Goal: Information Seeking & Learning: Learn about a topic

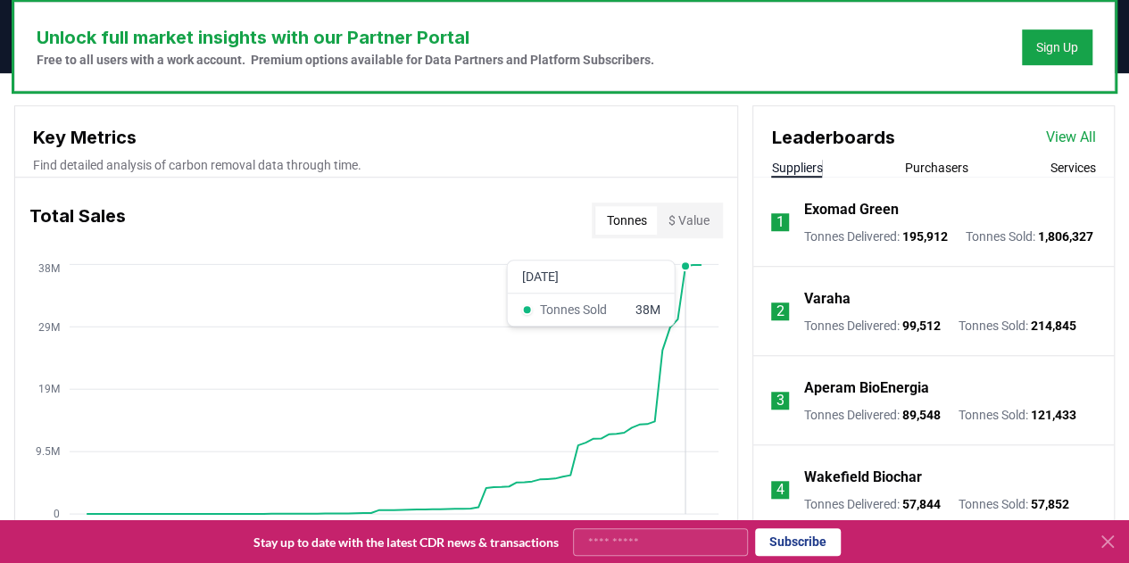
scroll to position [541, 0]
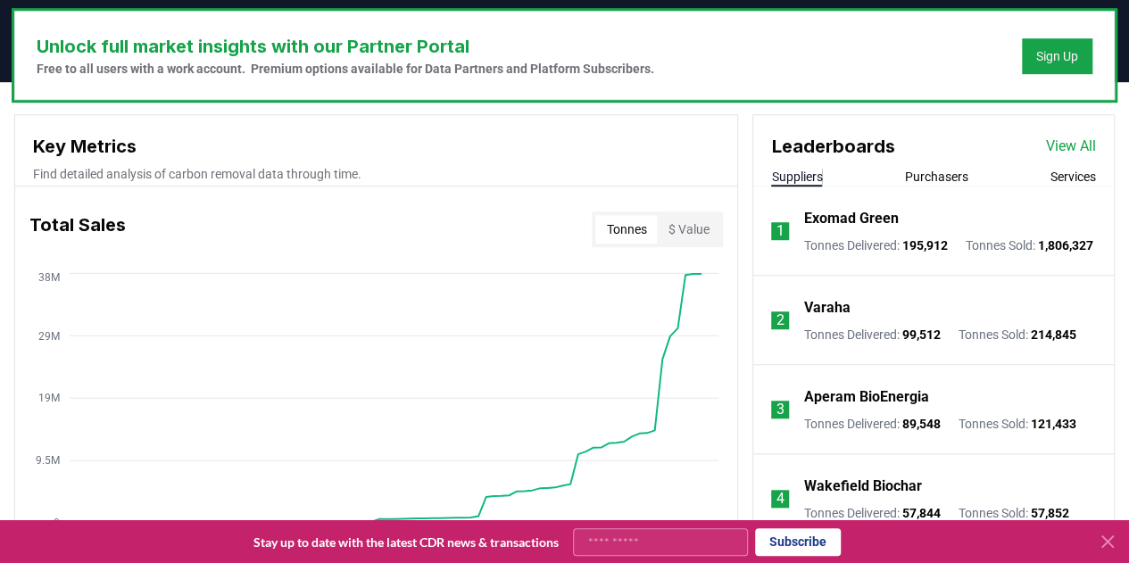
click at [1059, 142] on link "View All" at bounding box center [1071, 146] width 50 height 21
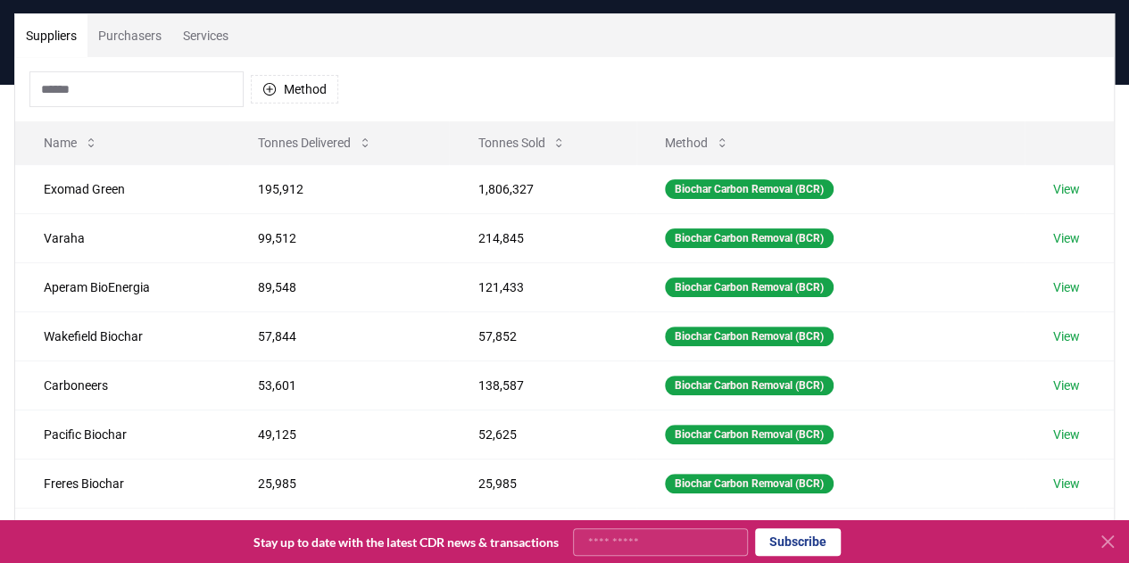
scroll to position [121, 0]
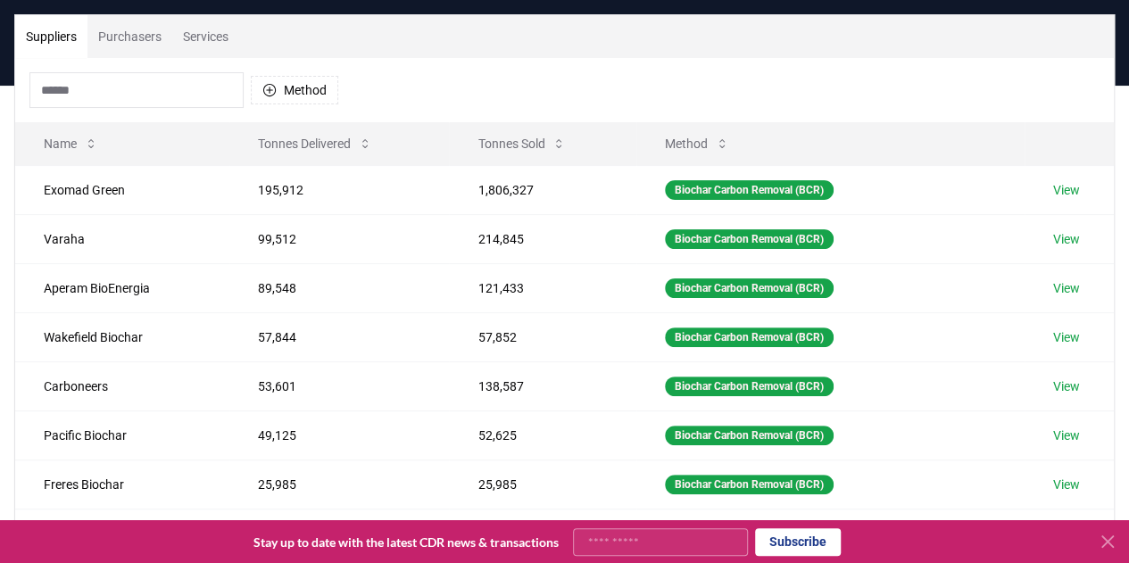
click at [130, 38] on button "Purchasers" at bounding box center [129, 36] width 85 height 43
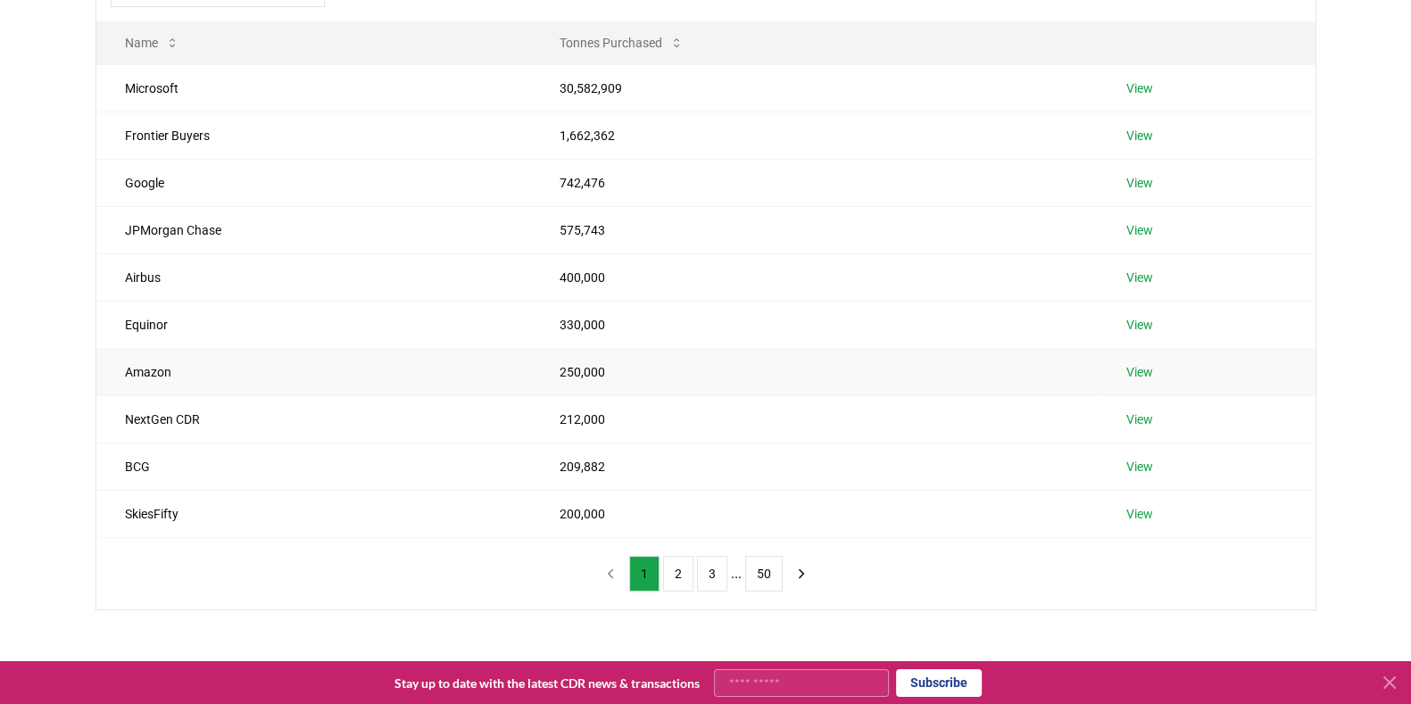
scroll to position [0, 0]
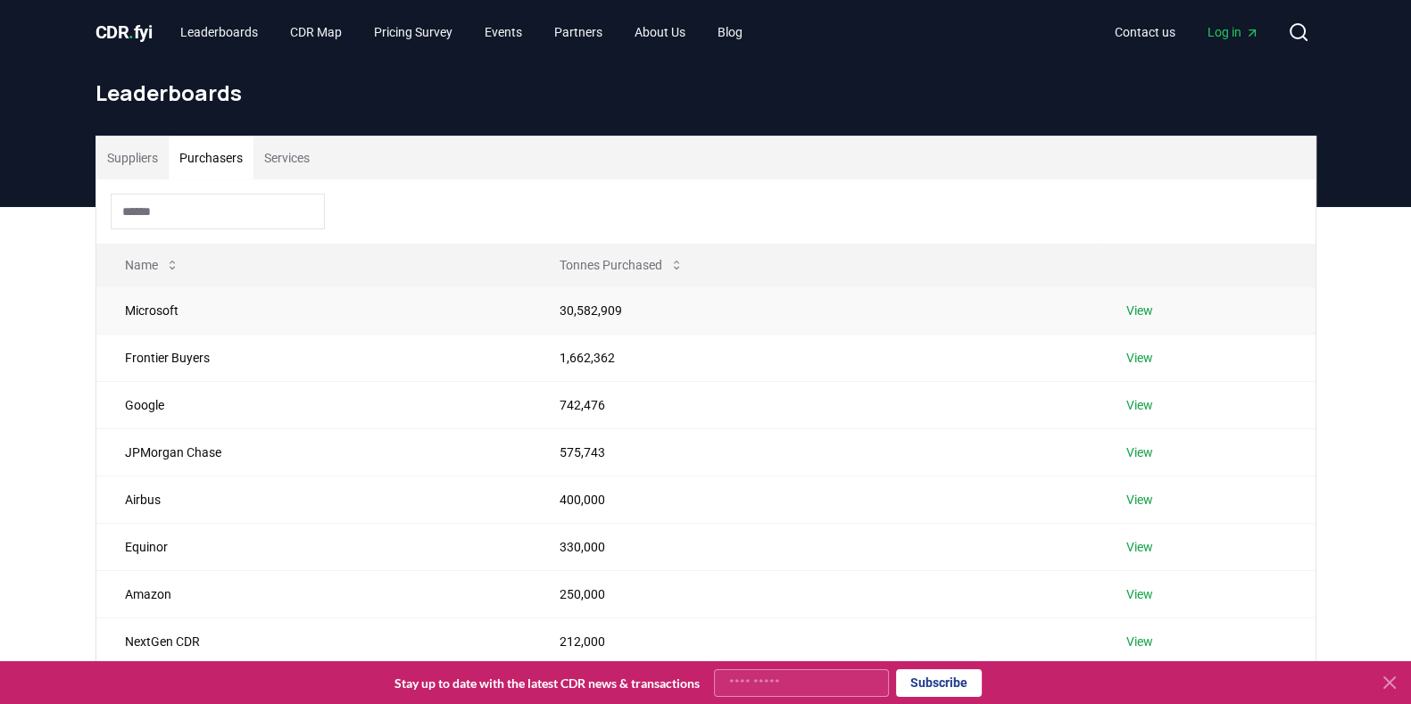
click at [1128, 309] on link "View" at bounding box center [1140, 311] width 27 height 18
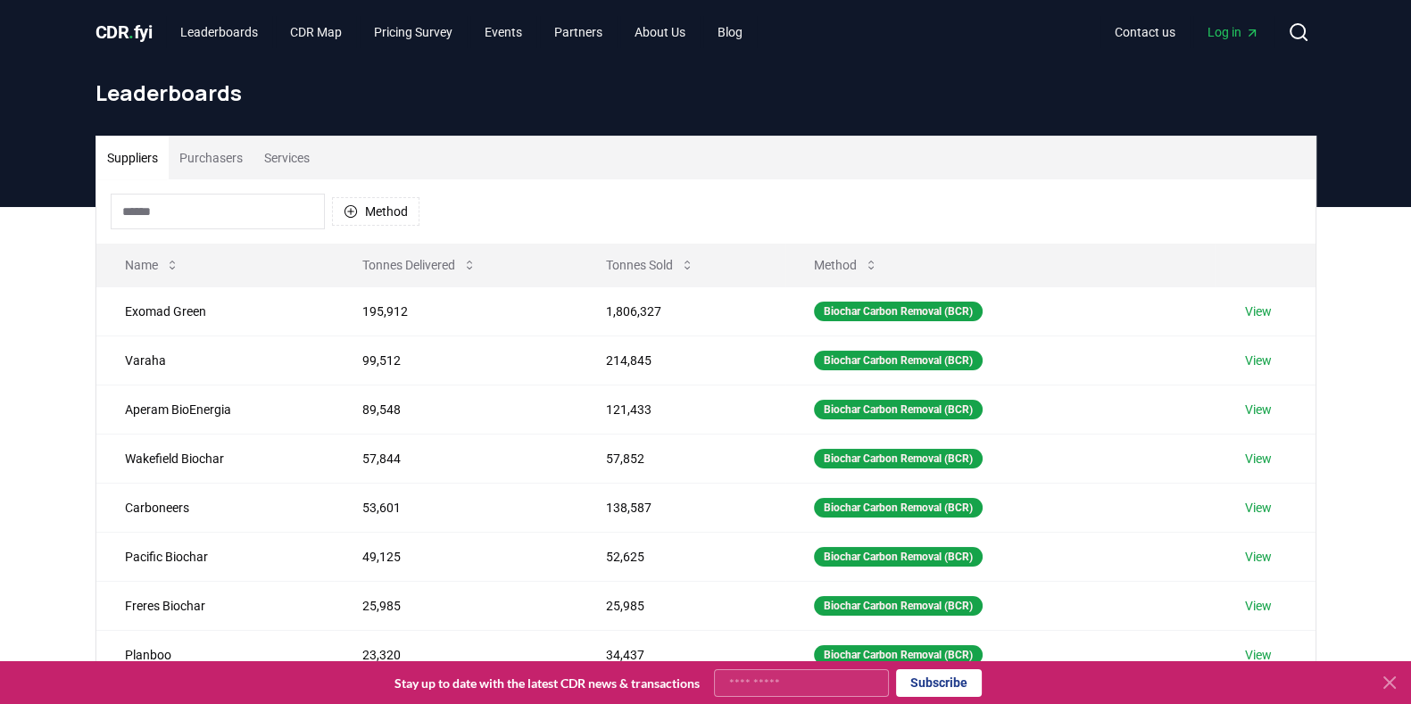
click at [207, 160] on button "Purchasers" at bounding box center [211, 158] width 85 height 43
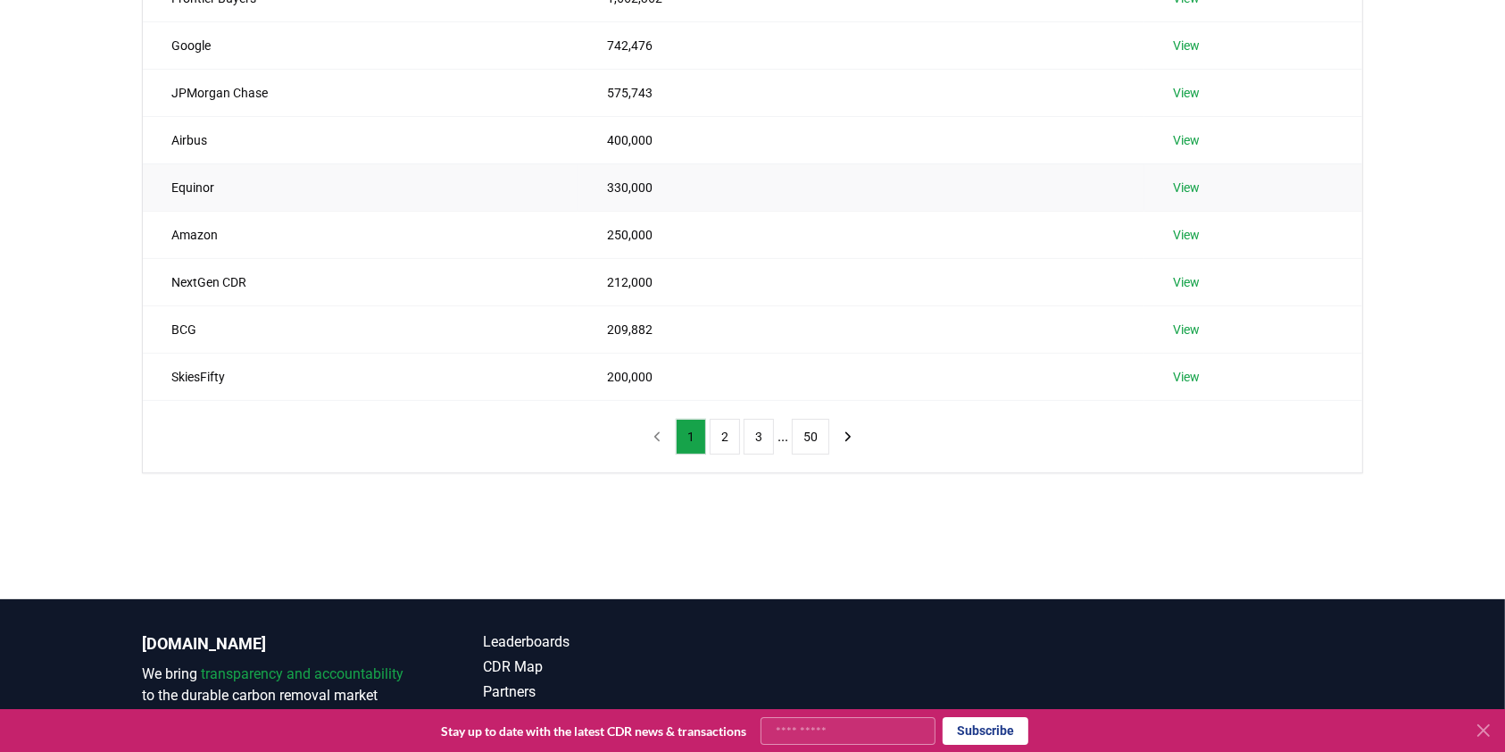
scroll to position [229, 0]
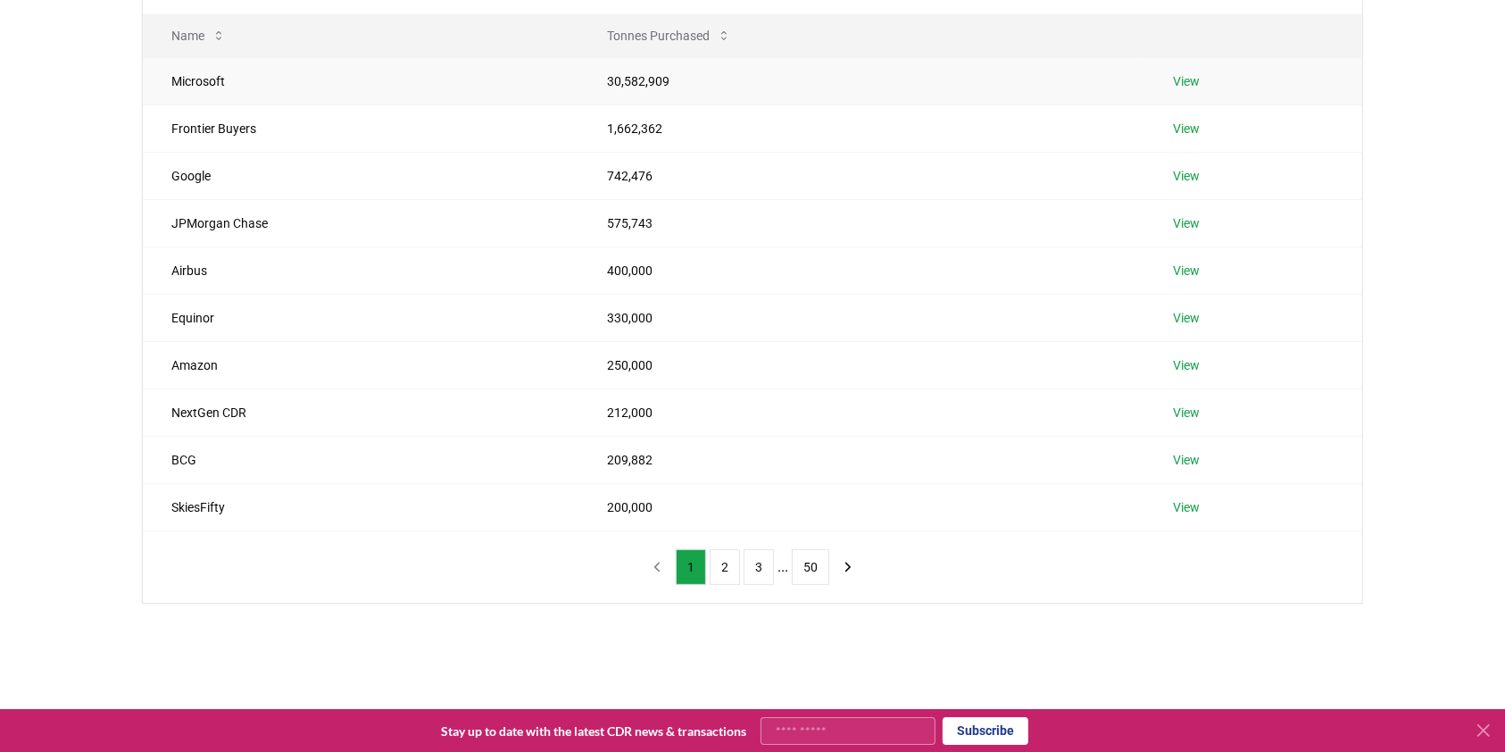
click at [192, 91] on td "Microsoft" at bounding box center [361, 80] width 436 height 47
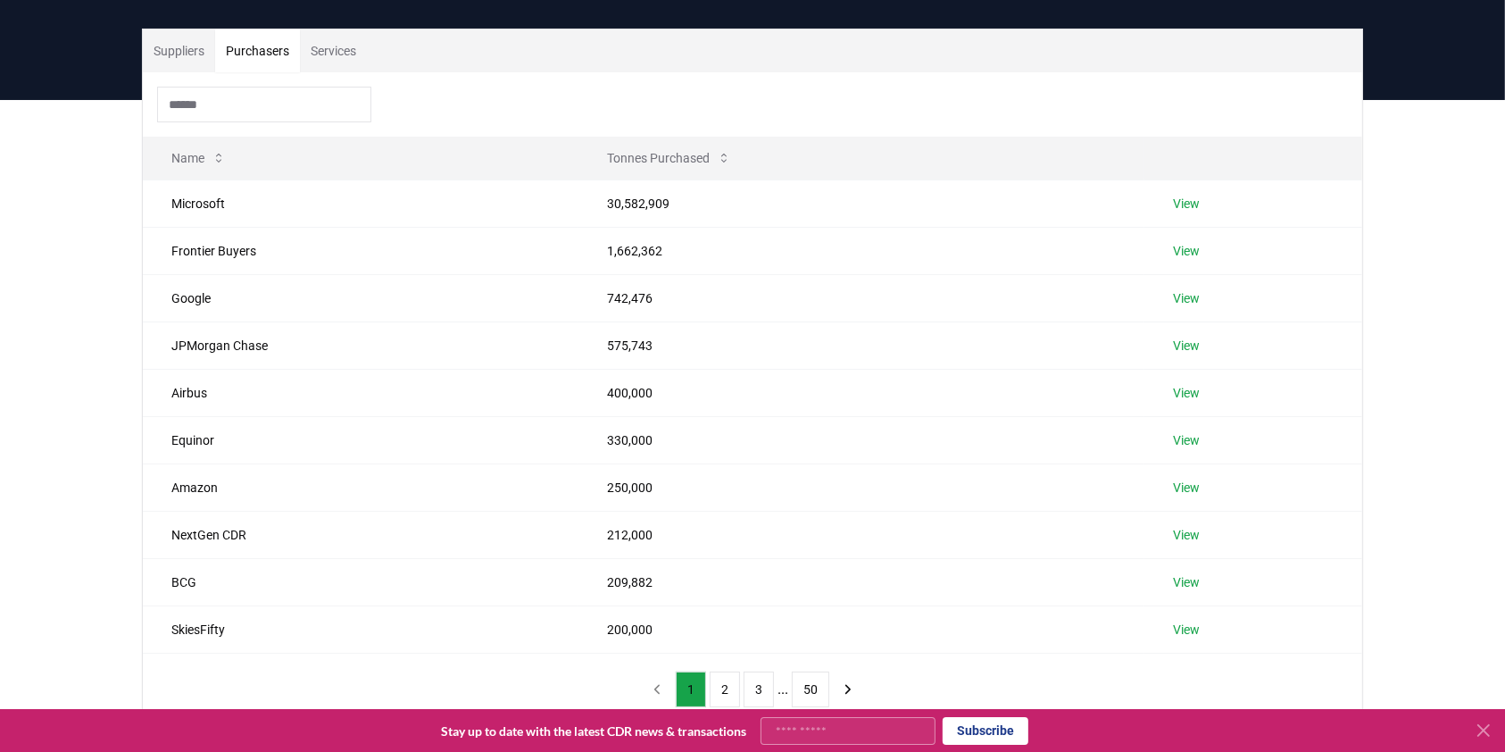
scroll to position [0, 0]
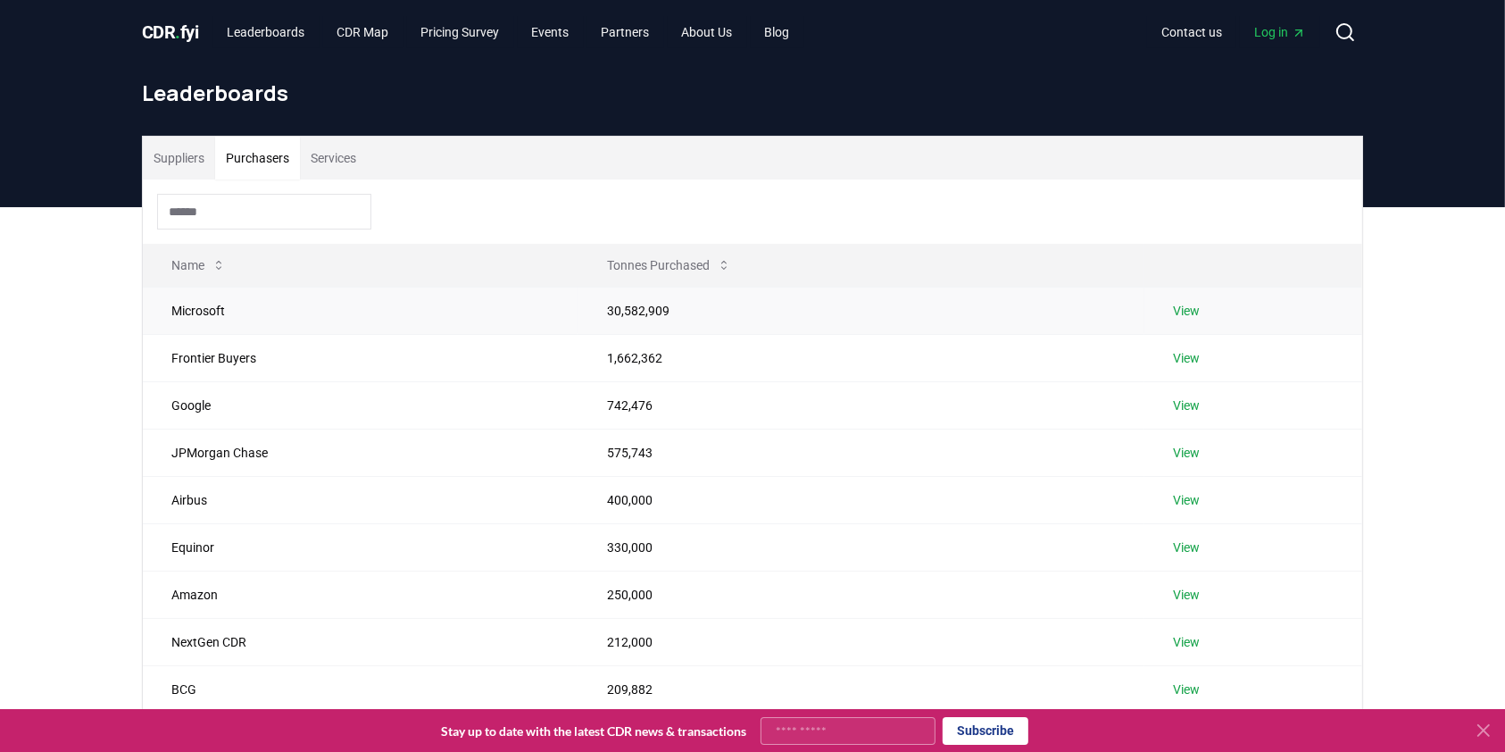
click at [188, 309] on td "Microsoft" at bounding box center [361, 310] width 436 height 47
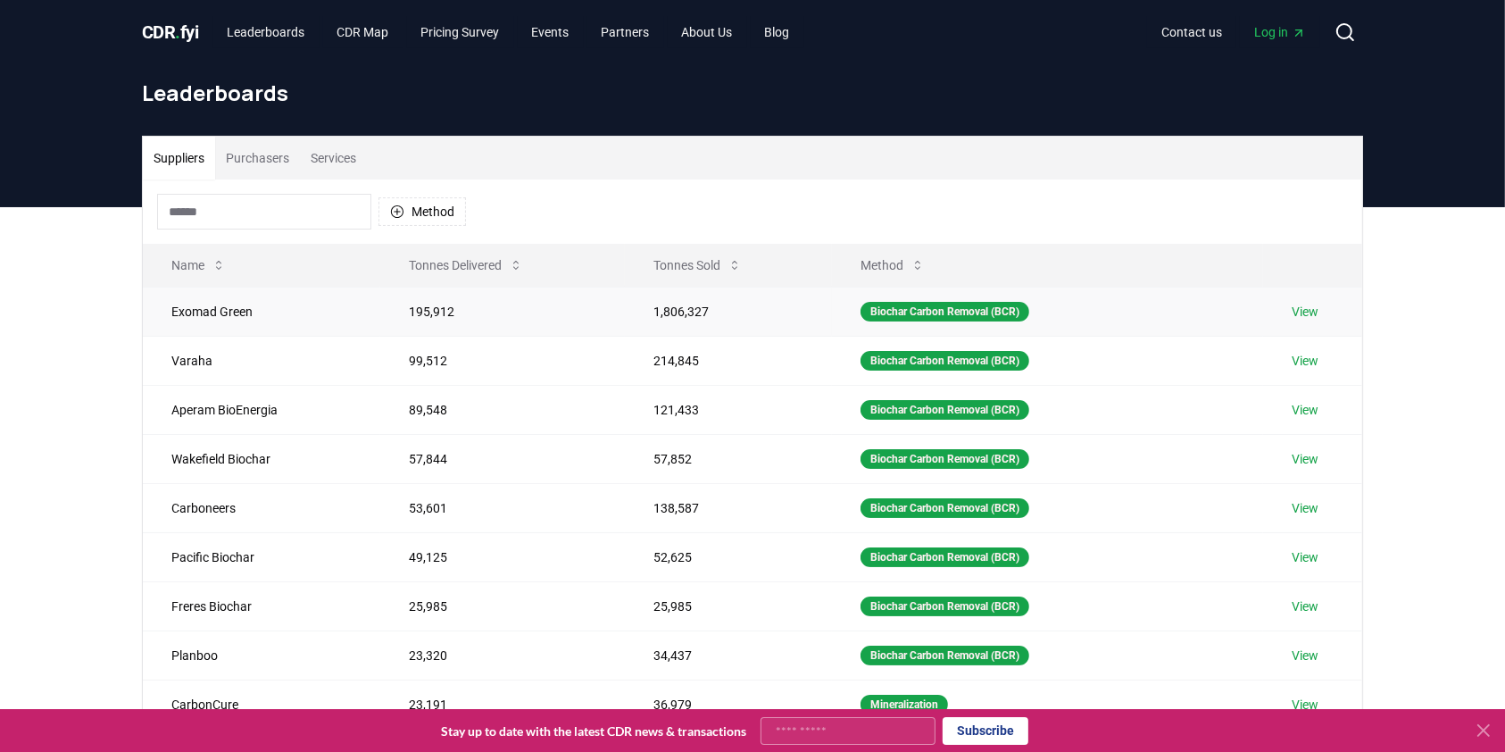
click at [425, 323] on td "195,912" at bounding box center [502, 311] width 244 height 49
click at [247, 161] on button "Purchasers" at bounding box center [257, 158] width 85 height 43
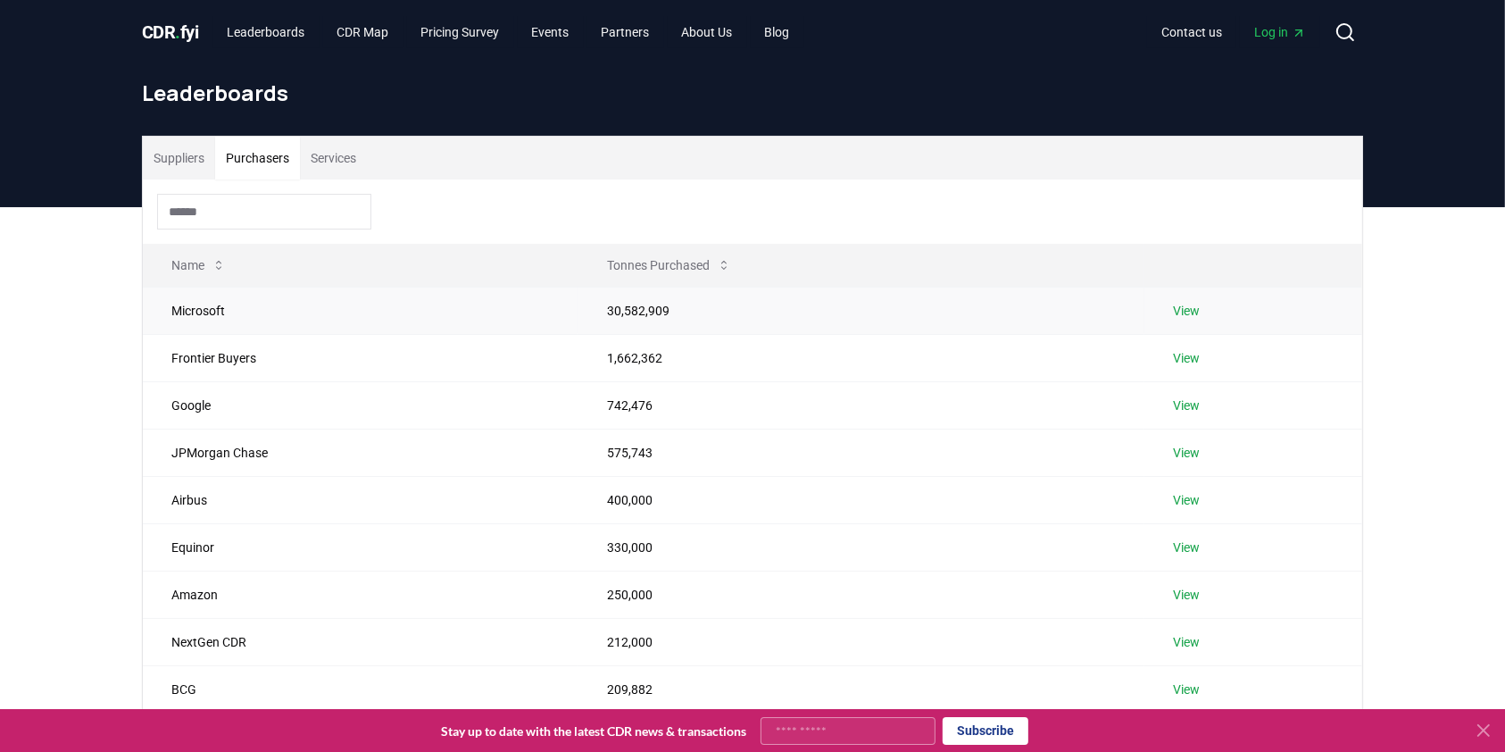
click at [208, 304] on td "Microsoft" at bounding box center [361, 310] width 436 height 47
click at [429, 321] on td "Microsoft" at bounding box center [361, 310] width 436 height 47
click at [274, 32] on link "Leaderboards" at bounding box center [266, 32] width 106 height 32
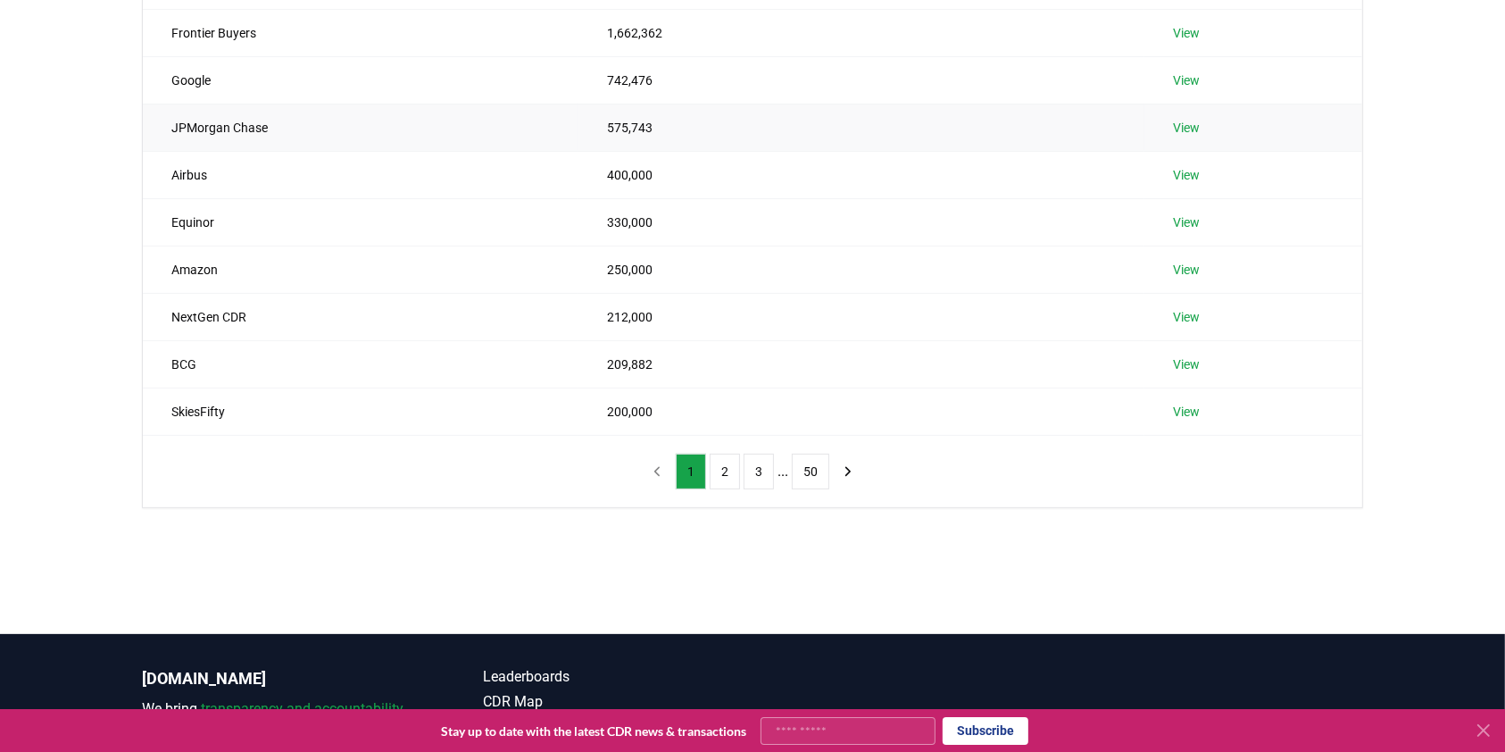
scroll to position [111, 0]
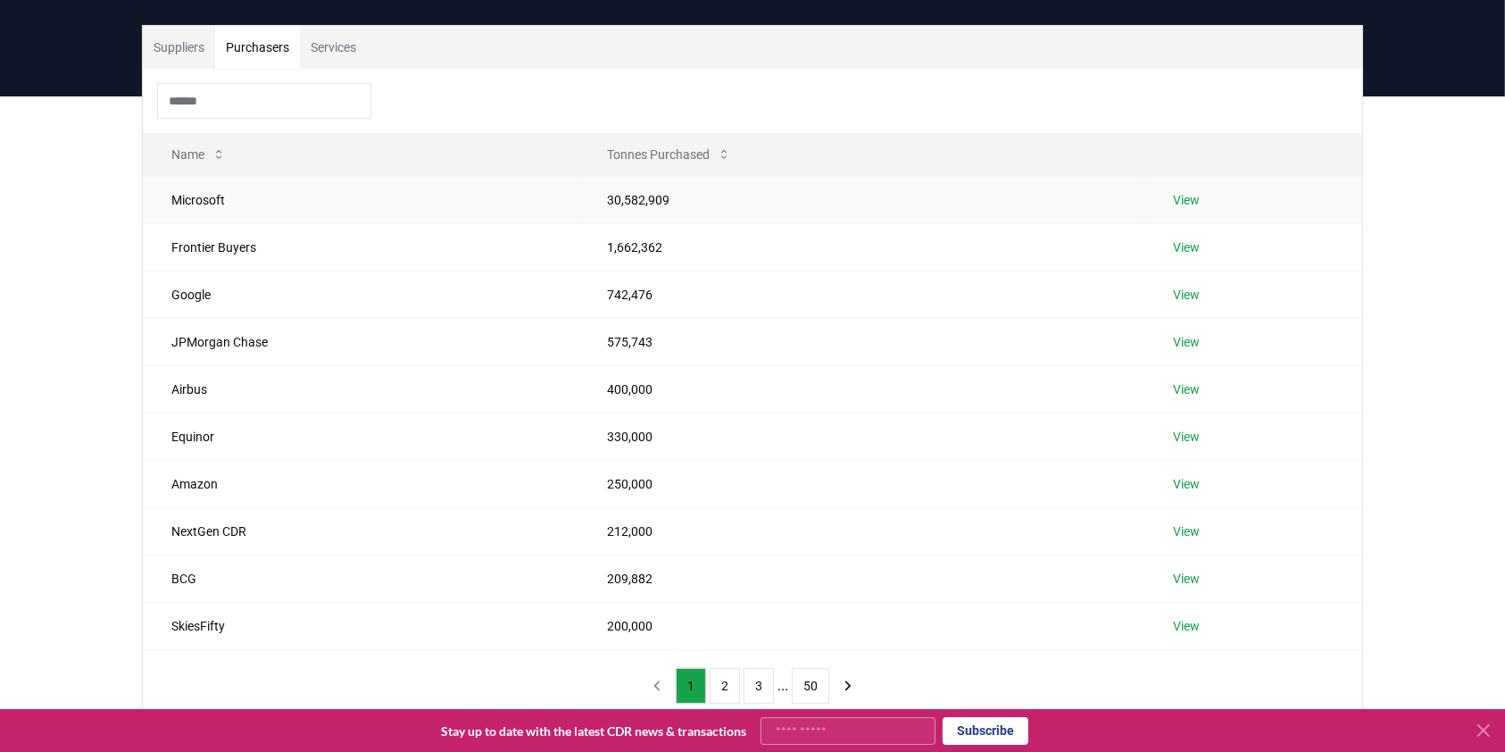
click at [1181, 204] on link "View" at bounding box center [1186, 200] width 27 height 18
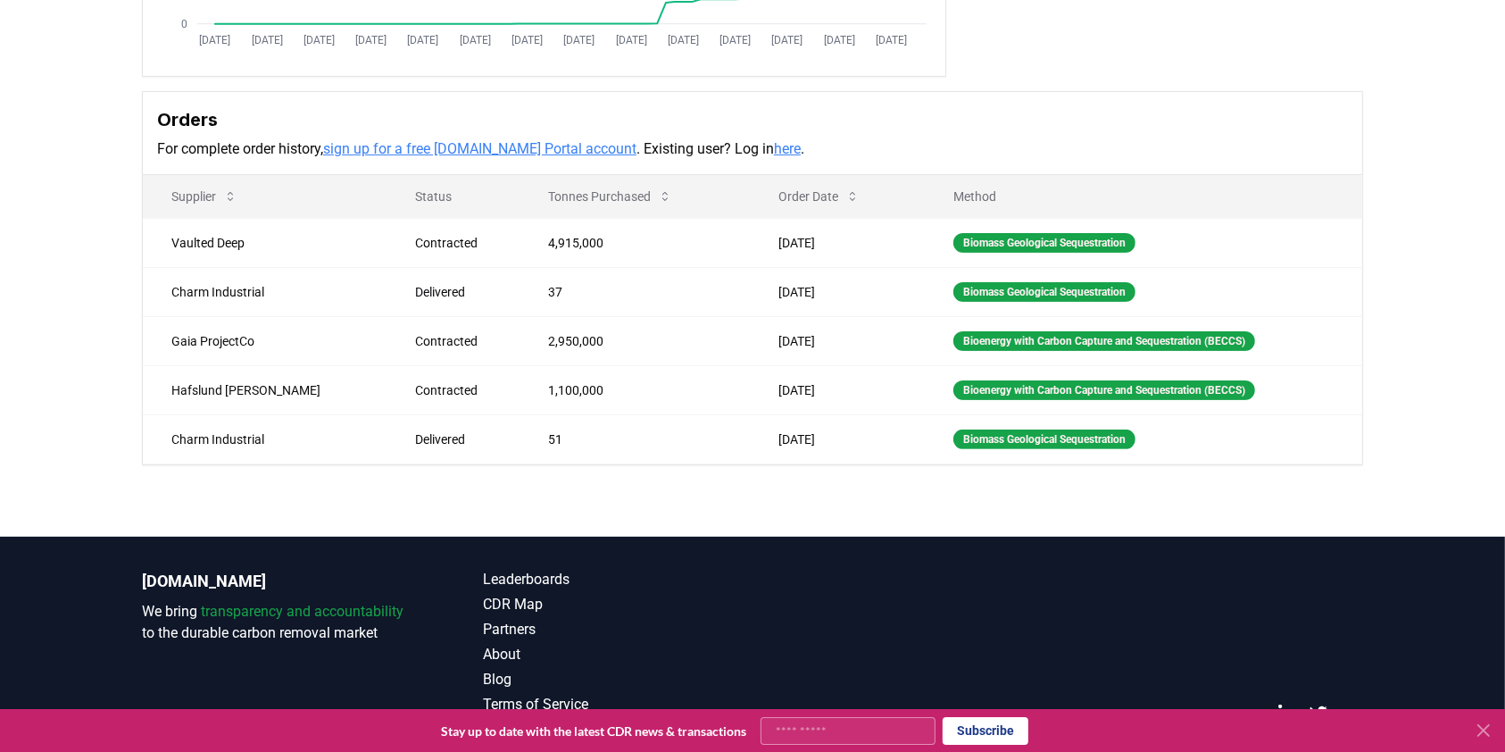
scroll to position [476, 0]
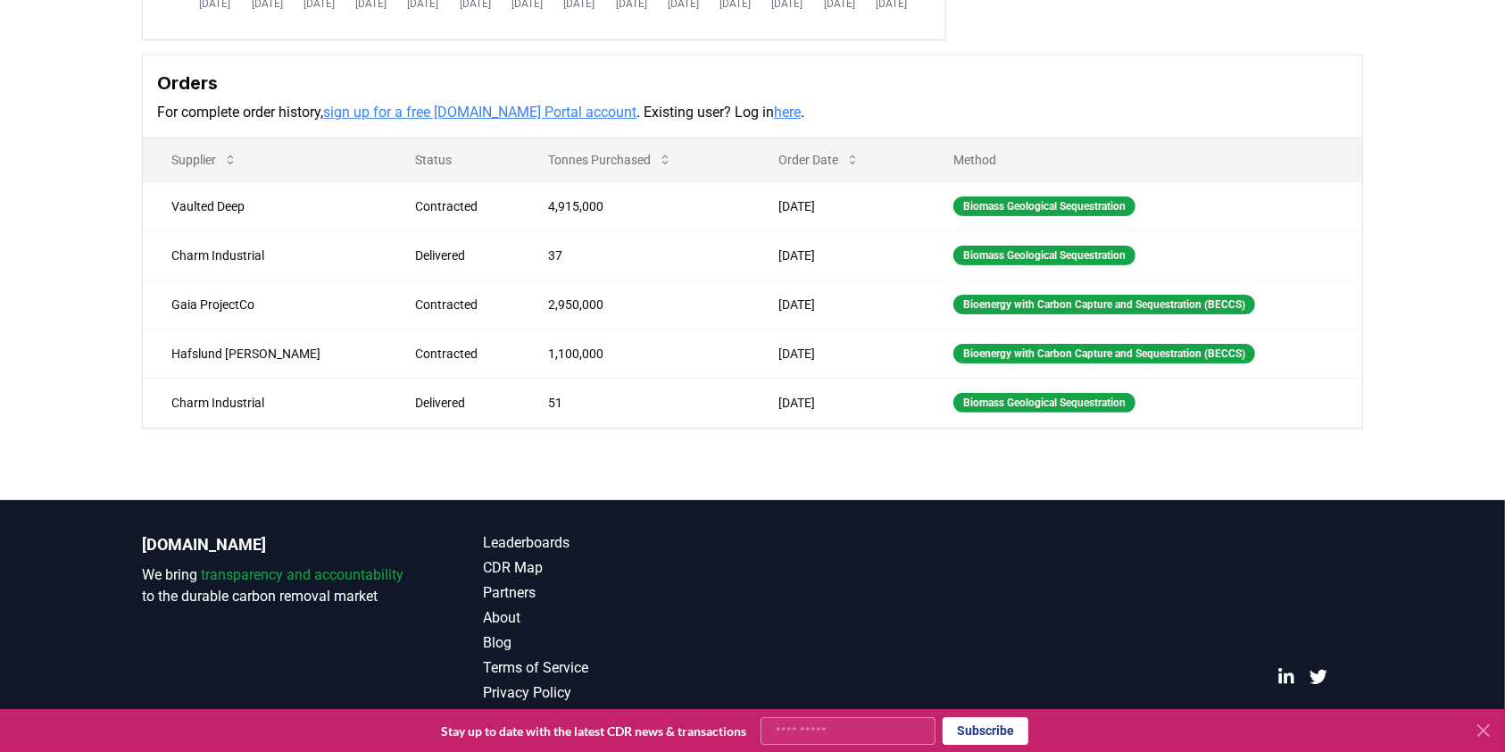
click at [774, 112] on link "here" at bounding box center [787, 112] width 27 height 17
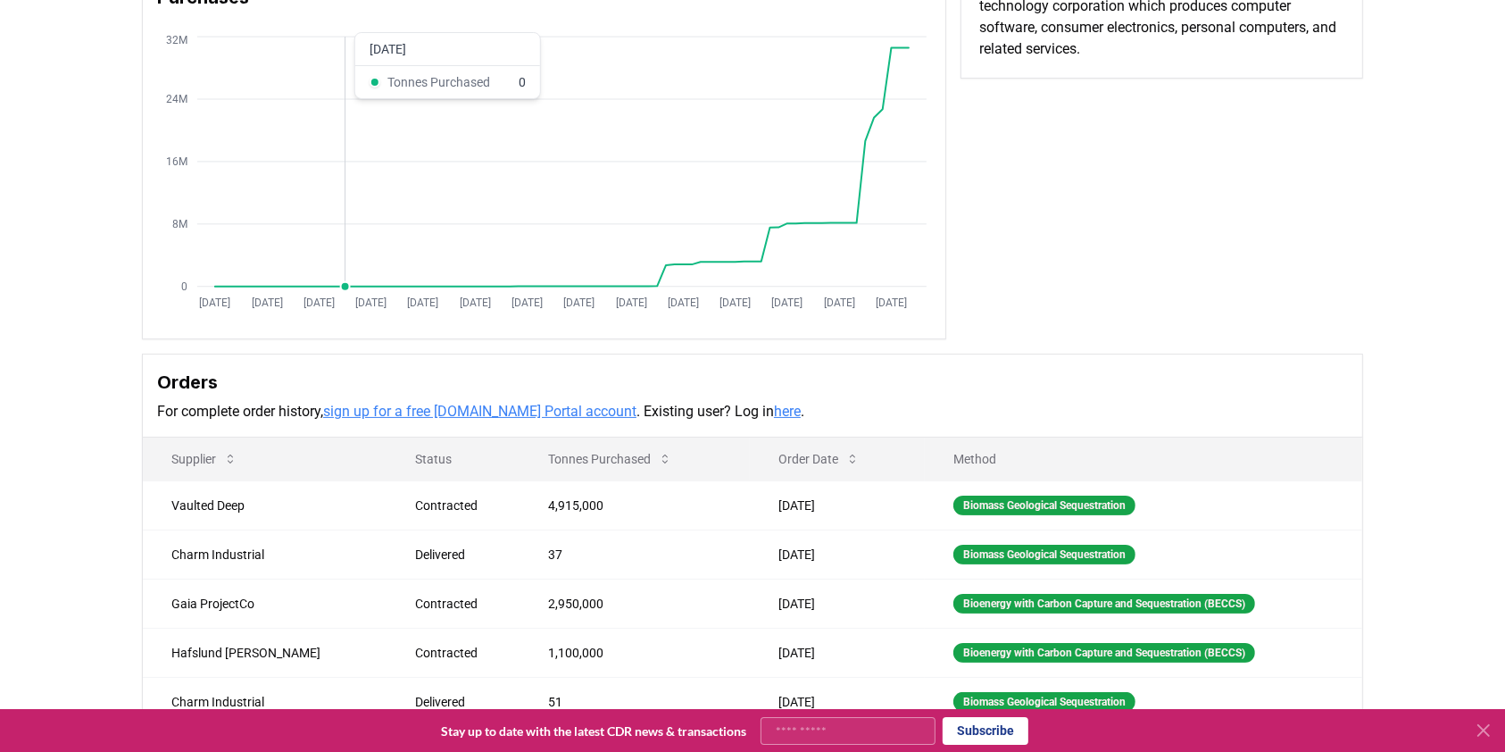
scroll to position [0, 0]
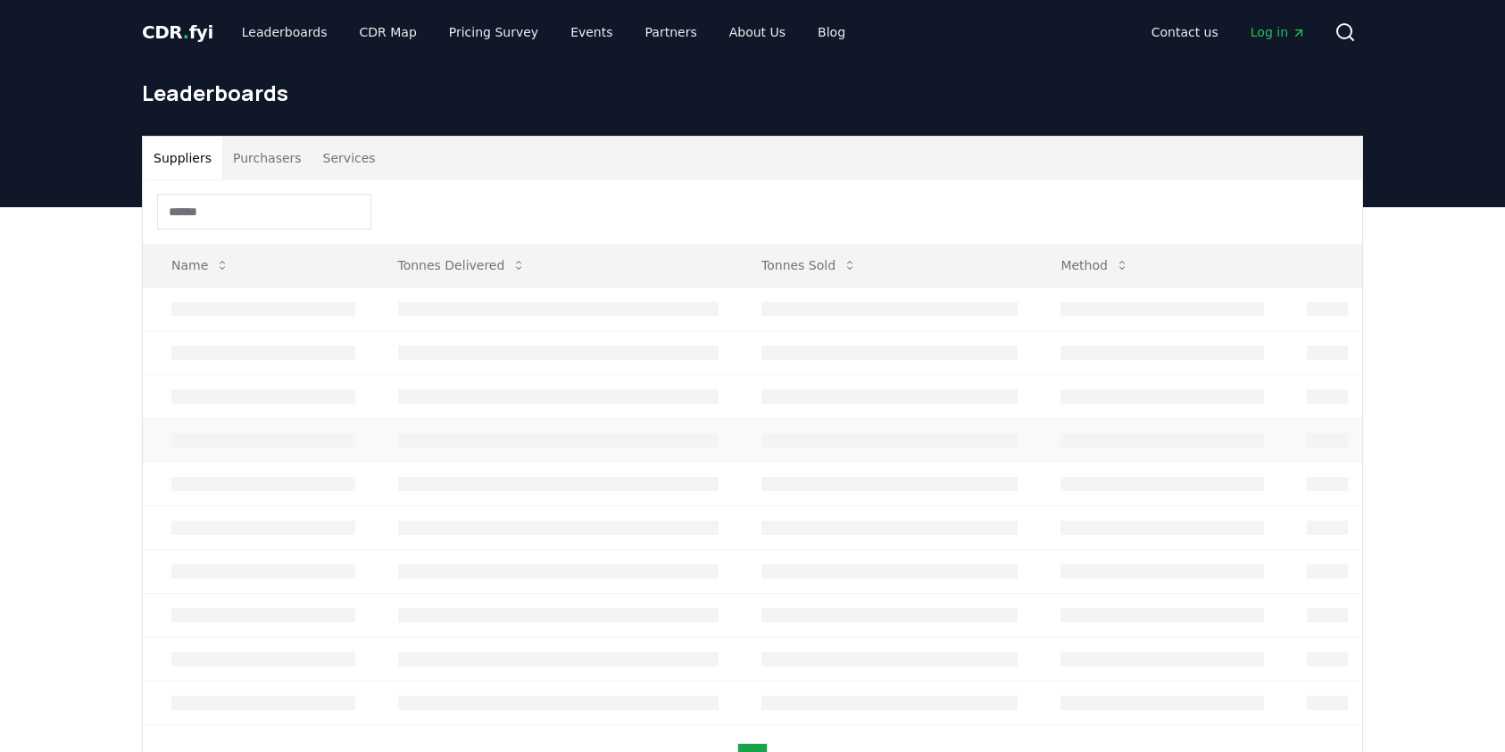
scroll to position [111, 0]
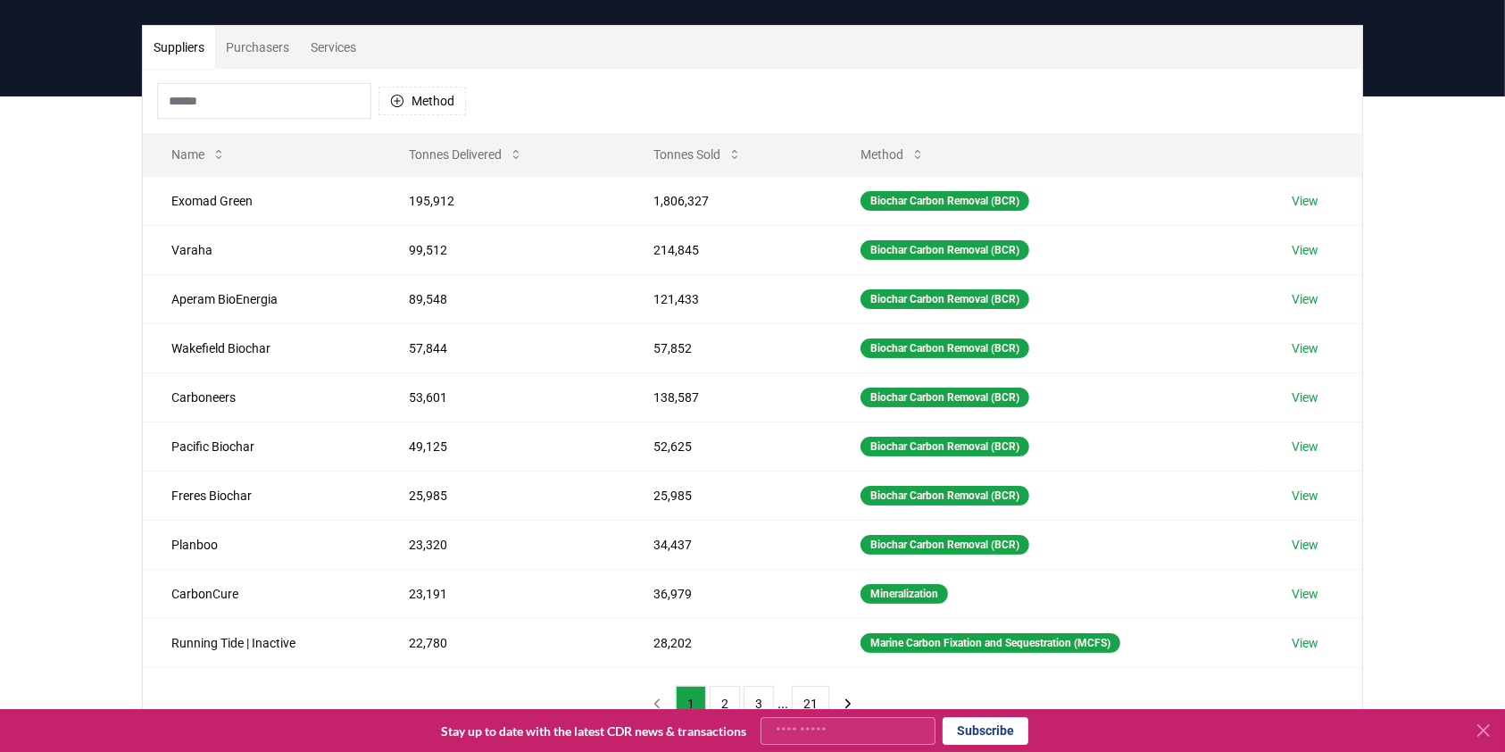
click at [272, 39] on button "Purchasers" at bounding box center [257, 47] width 85 height 43
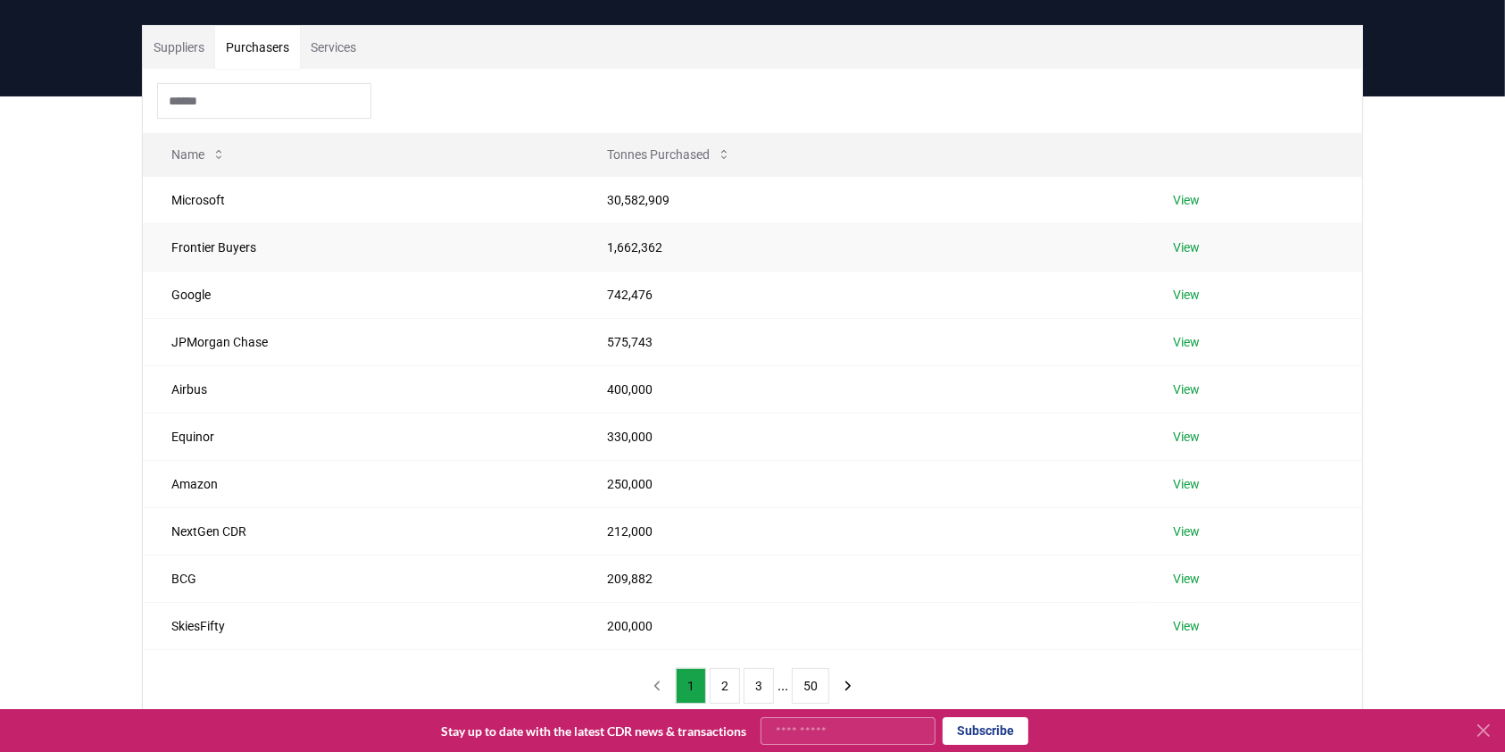
click at [1182, 247] on link "View" at bounding box center [1186, 247] width 27 height 18
click at [1194, 334] on link "View" at bounding box center [1186, 342] width 27 height 18
click at [1177, 390] on link "View" at bounding box center [1186, 389] width 27 height 18
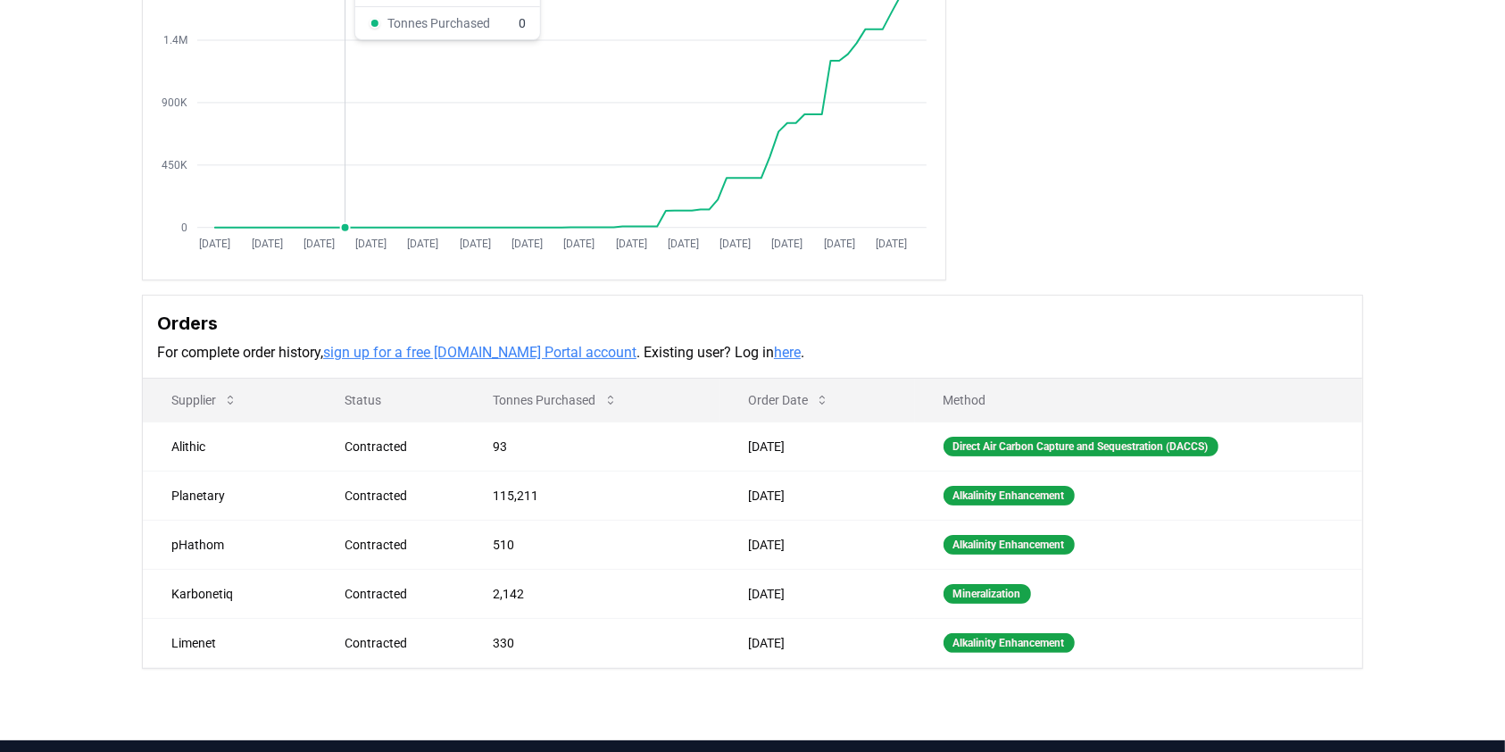
scroll to position [237, 0]
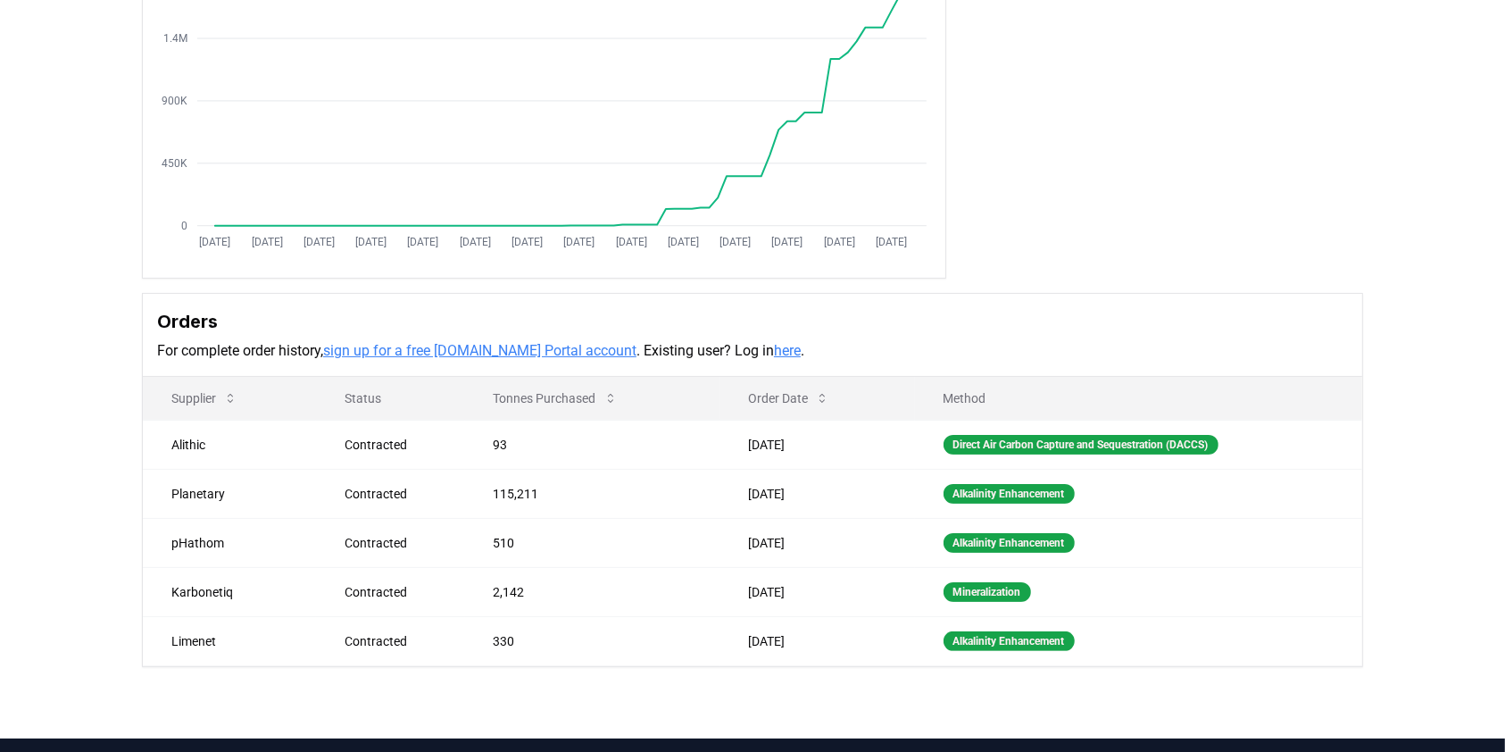
click at [774, 353] on link "here" at bounding box center [787, 350] width 27 height 17
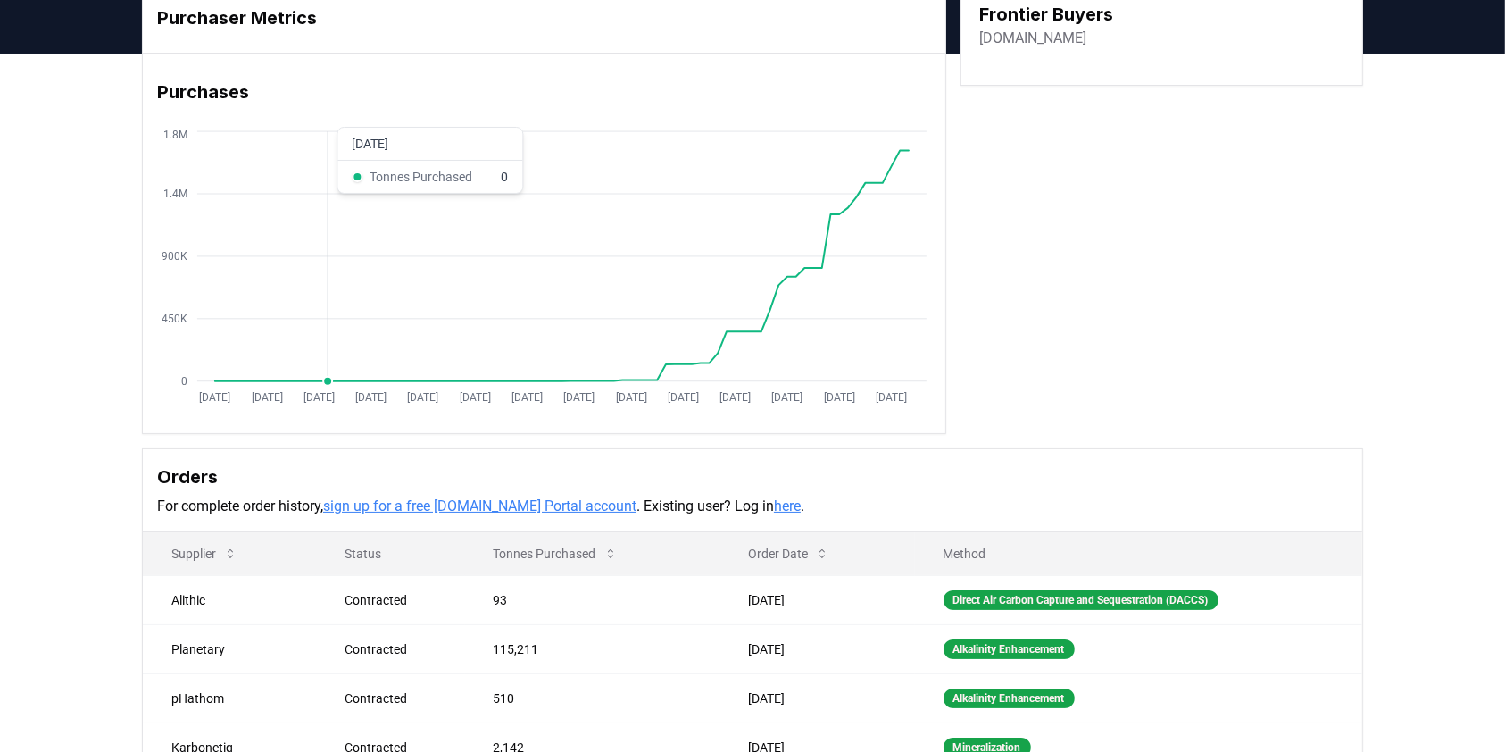
scroll to position [0, 0]
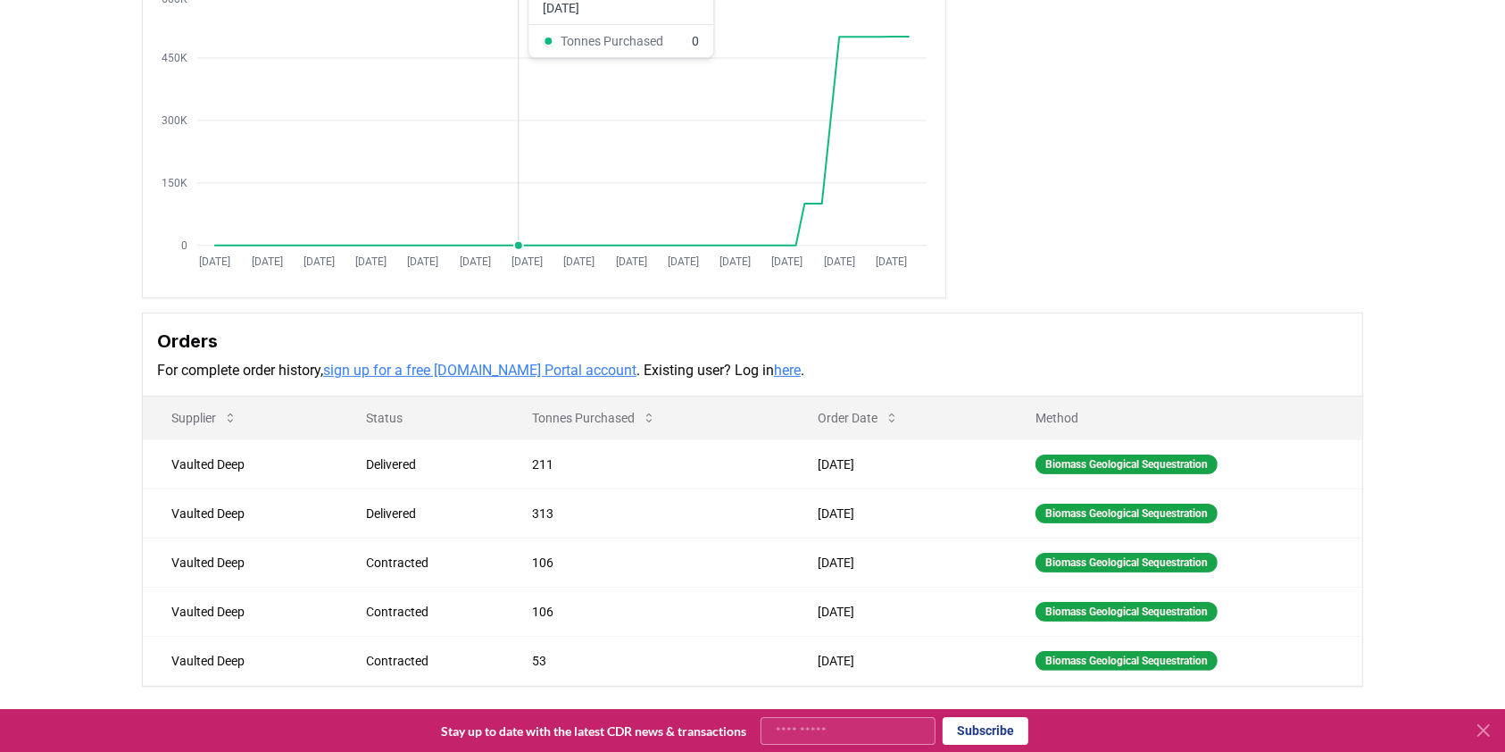
scroll to position [237, 0]
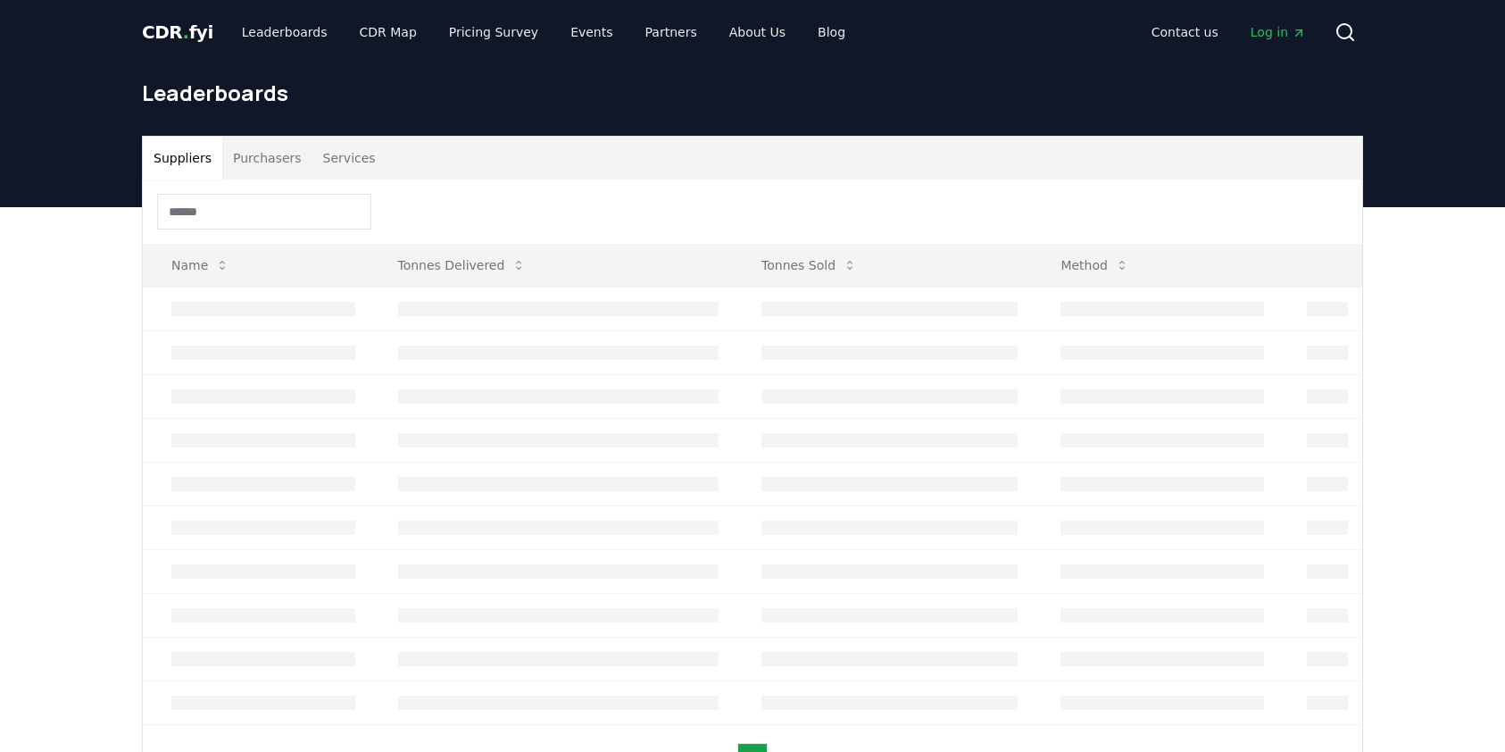
scroll to position [111, 0]
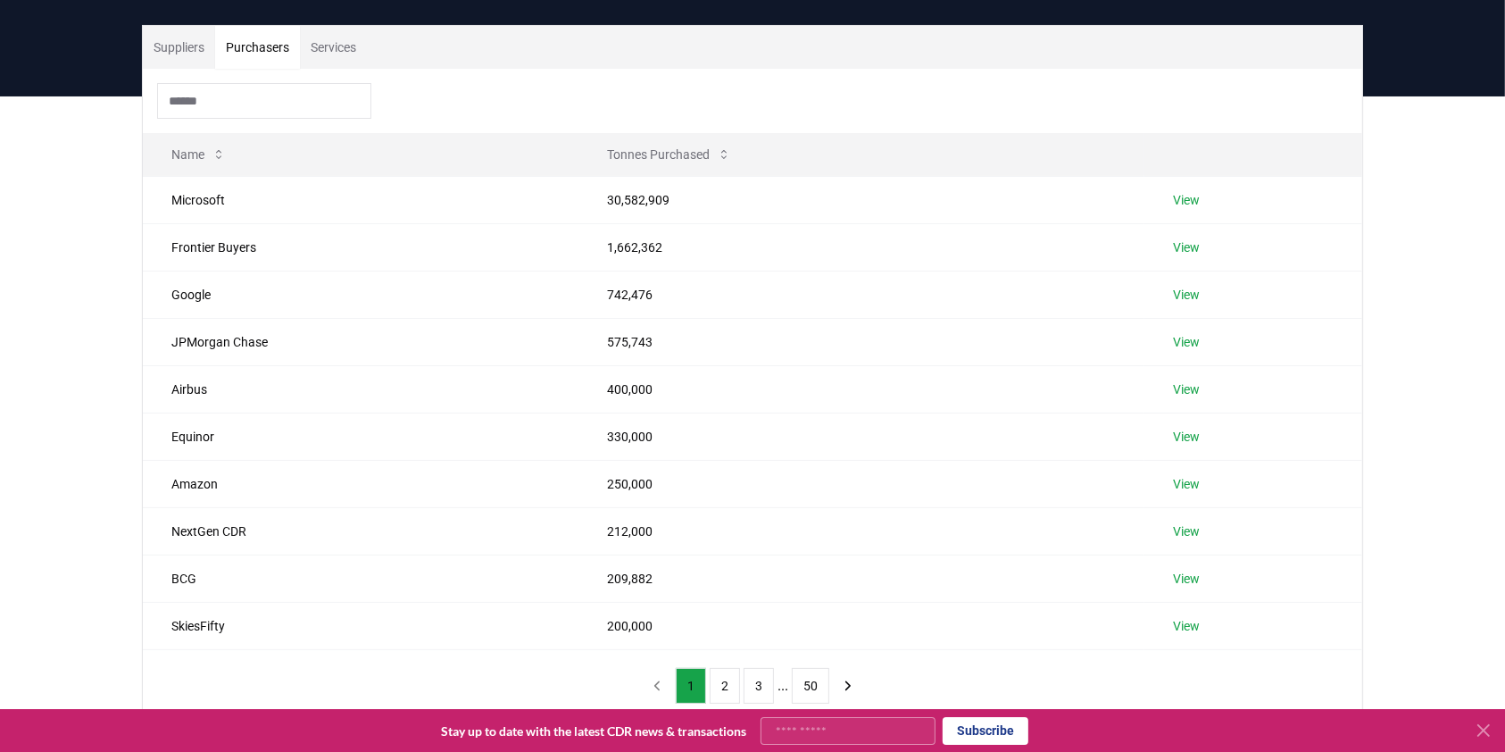
click at [264, 45] on button "Purchasers" at bounding box center [257, 47] width 85 height 43
click at [1193, 437] on link "View" at bounding box center [1186, 437] width 27 height 18
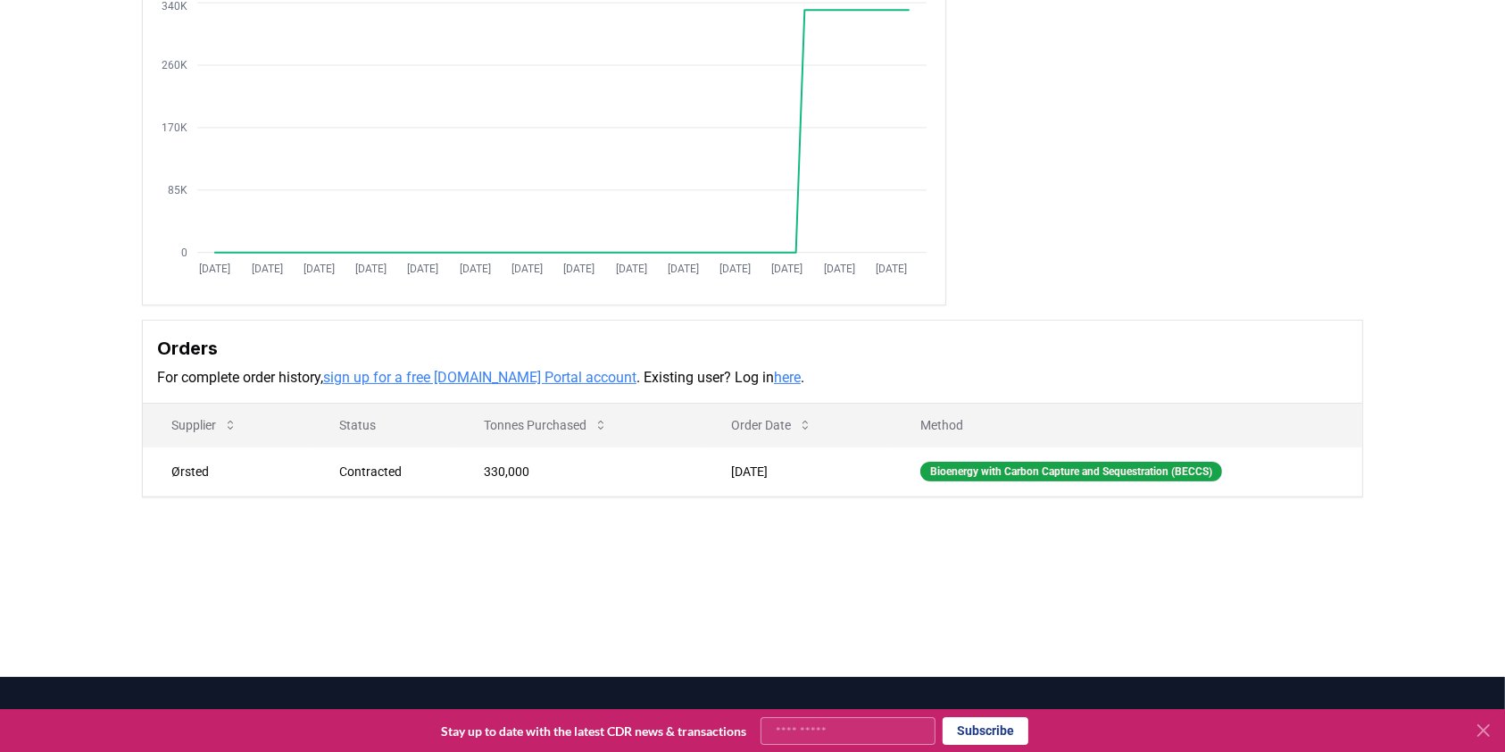
scroll to position [39, 0]
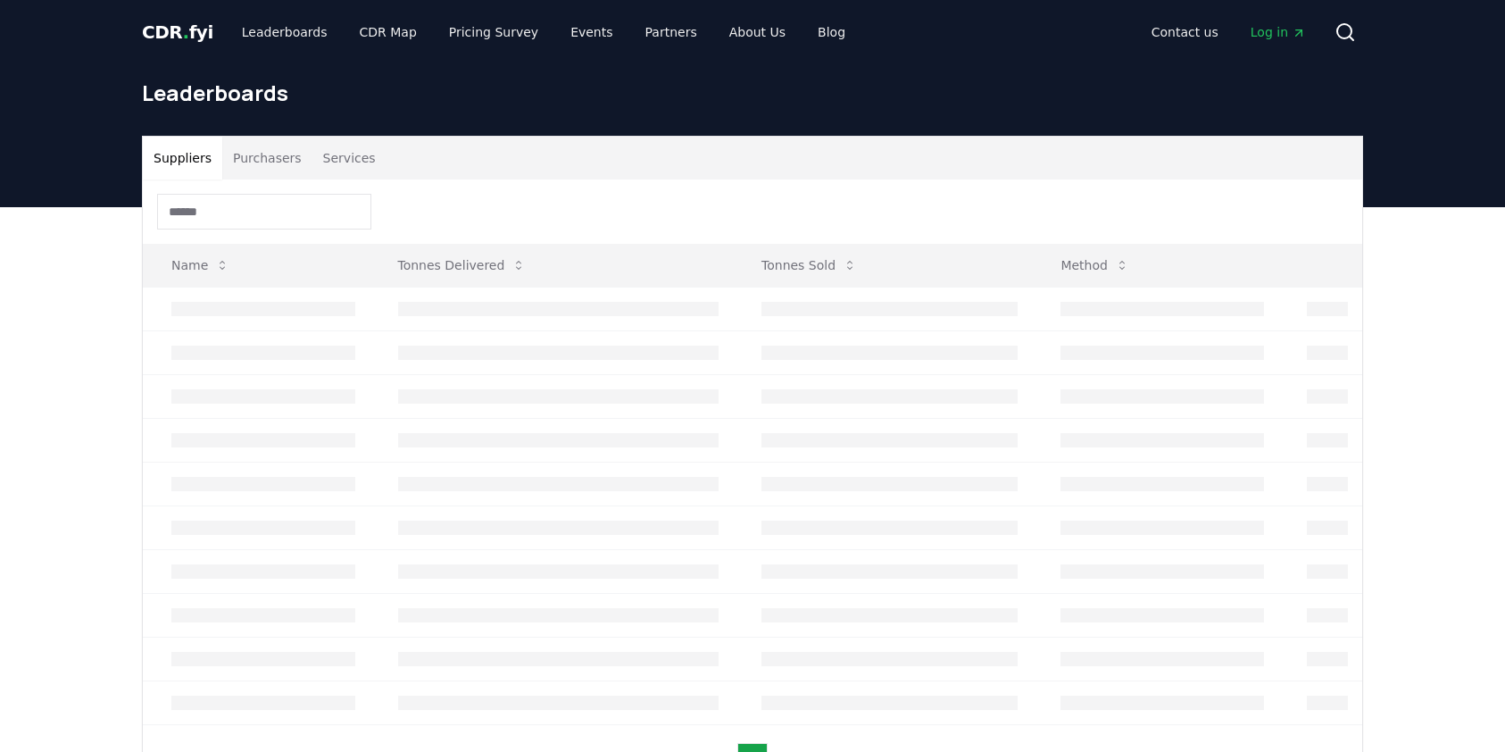
scroll to position [111, 0]
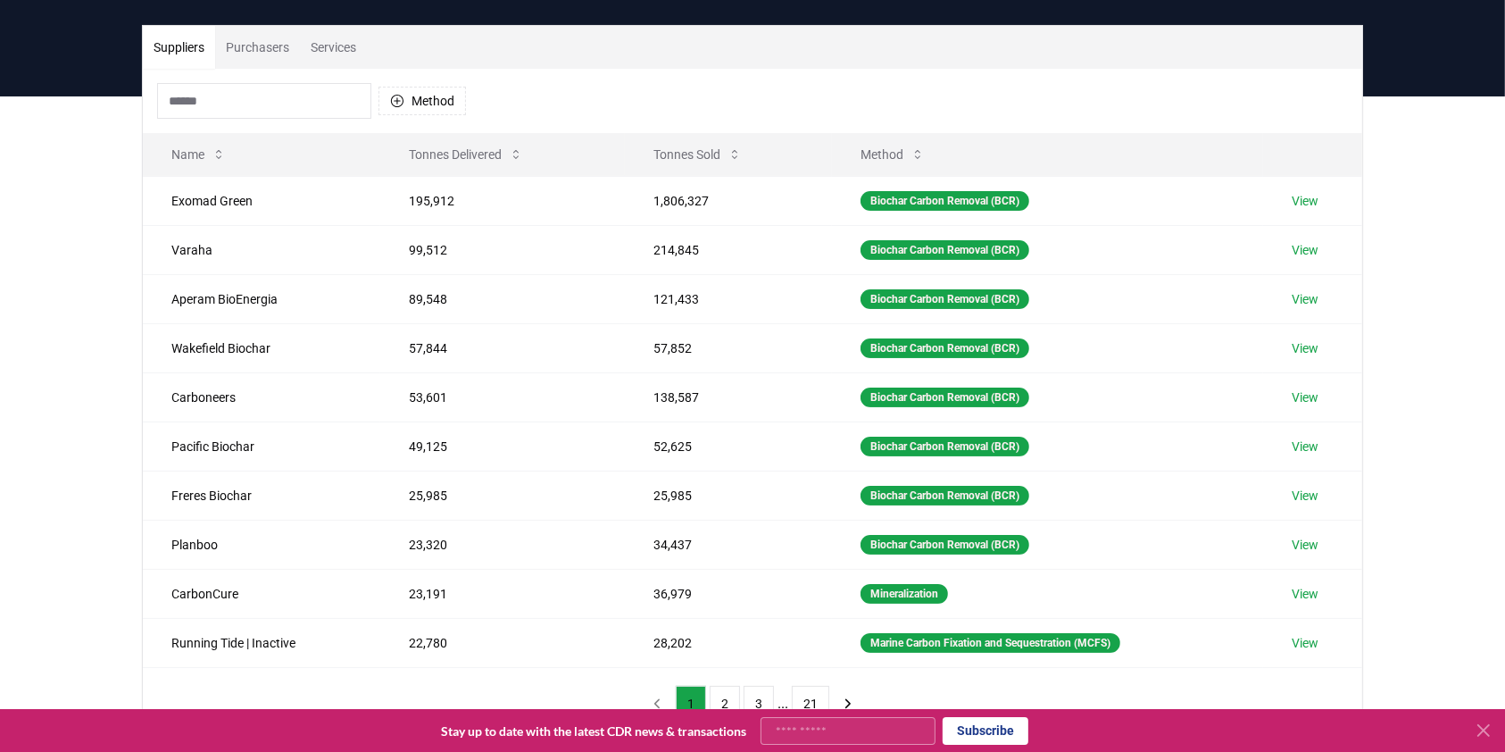
click at [261, 38] on button "Purchasers" at bounding box center [257, 47] width 85 height 43
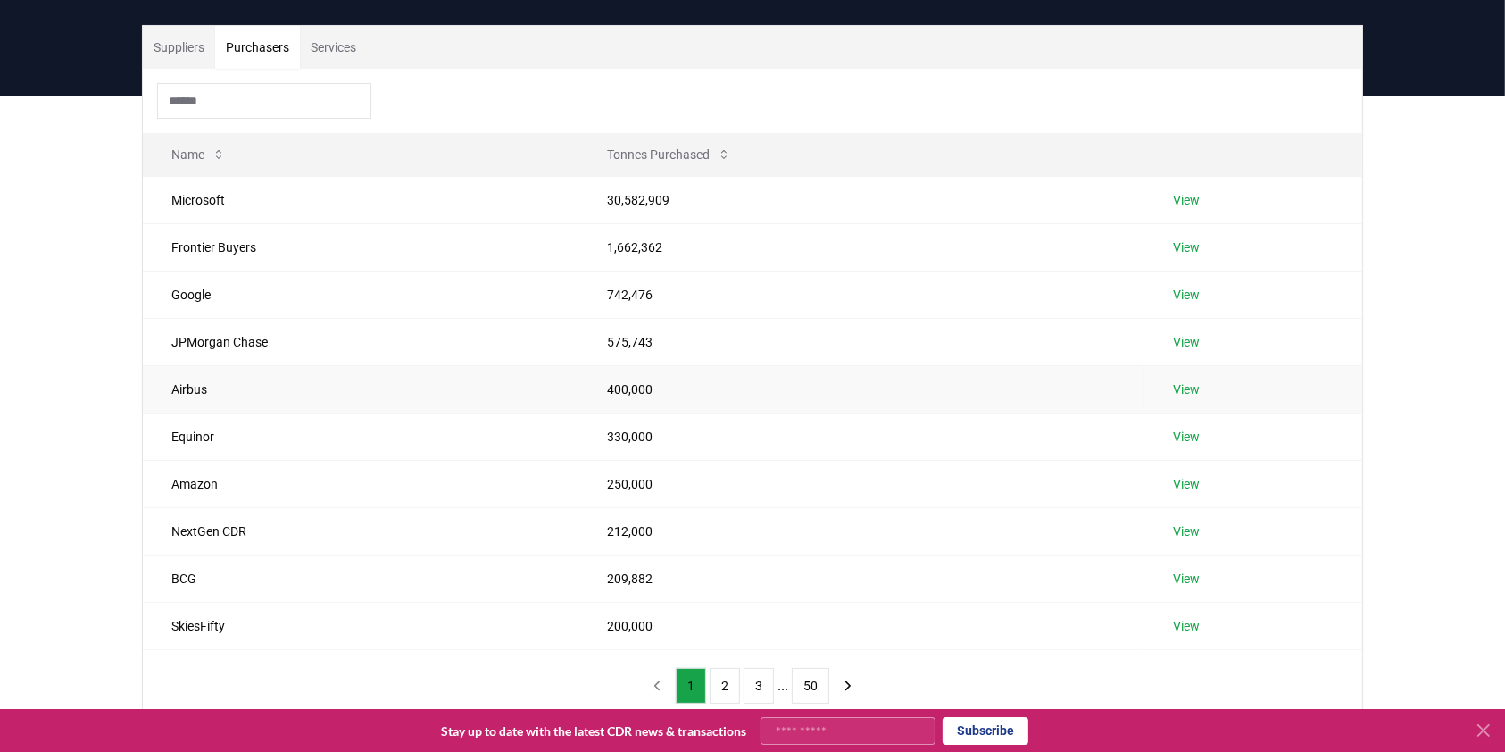
click at [1190, 389] on link "View" at bounding box center [1186, 389] width 27 height 18
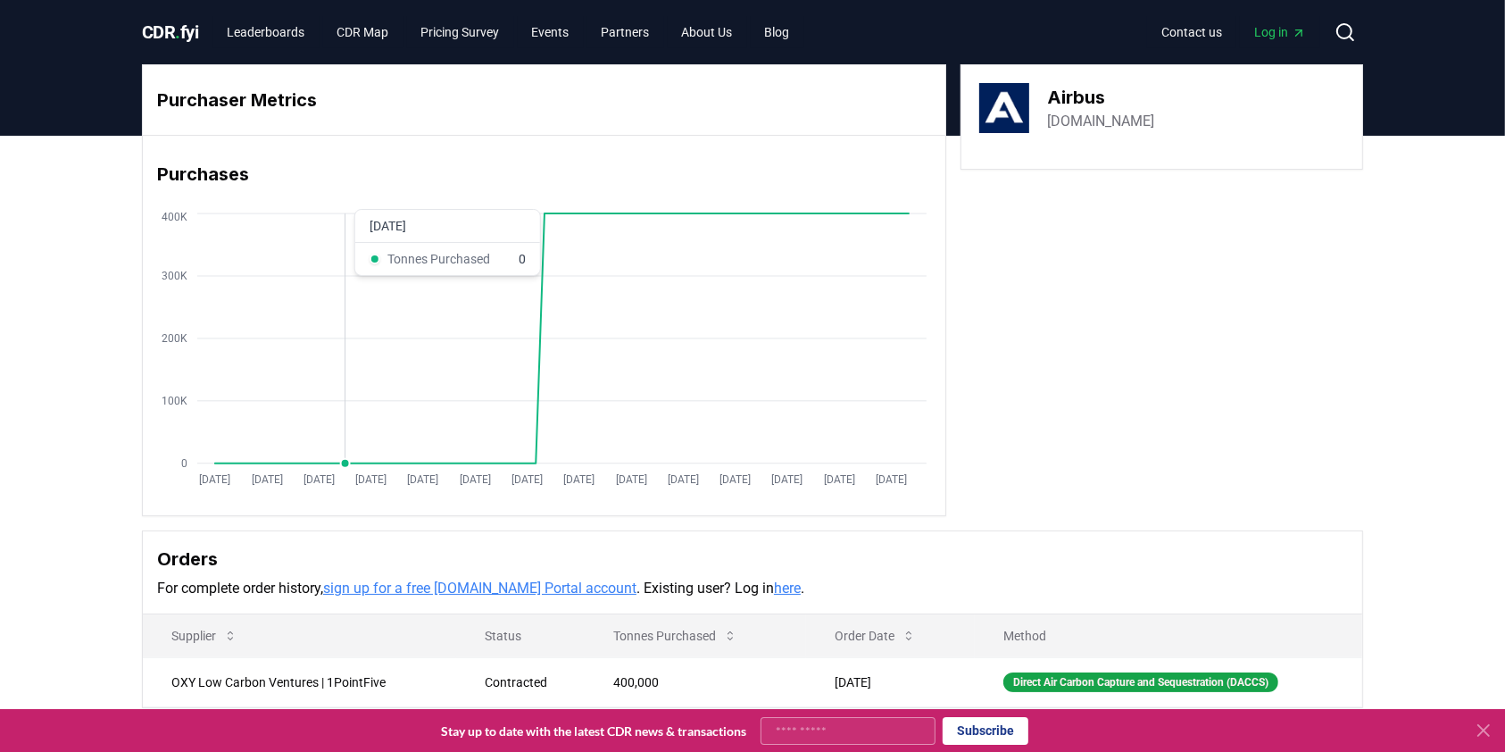
scroll to position [357, 0]
